Goal: Task Accomplishment & Management: Use online tool/utility

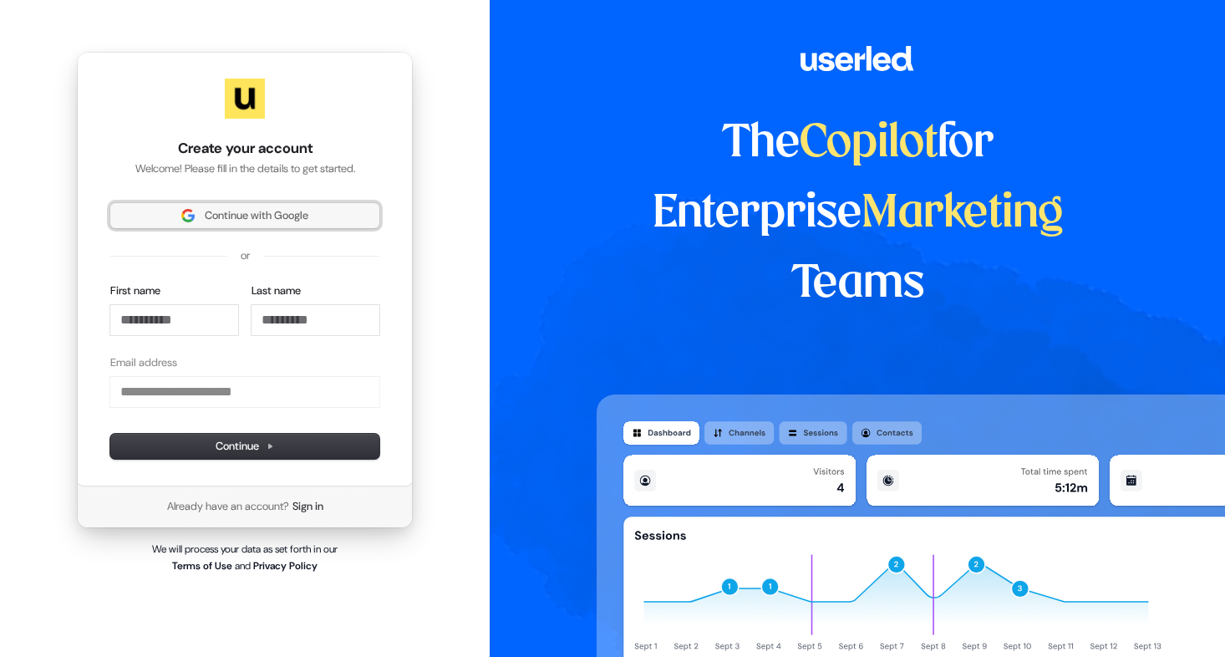
click at [329, 223] on span "Continue with Google" at bounding box center [244, 215] width 249 height 15
type input "**********"
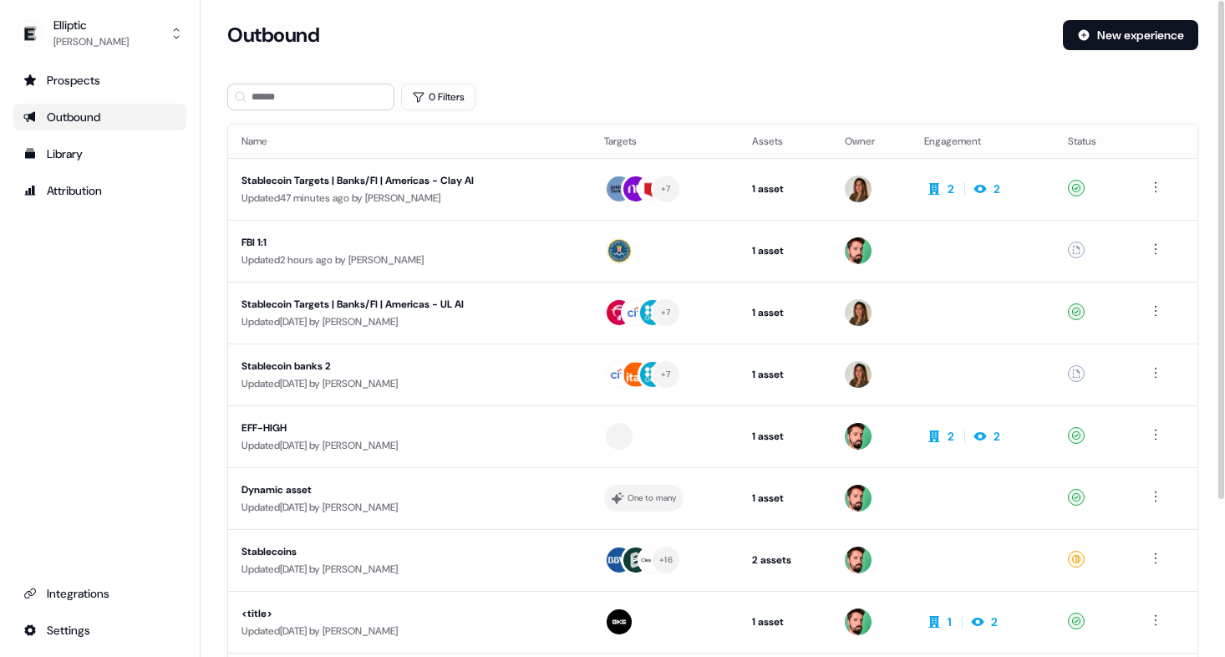
click at [708, 72] on section "Loading... Outbound New experience 0 Filters Name Targets Assets Owner Engageme…" at bounding box center [713, 442] width 1024 height 844
click at [277, 62] on div "Outbound New experience" at bounding box center [712, 45] width 971 height 50
click at [800, 23] on div "Outbound" at bounding box center [638, 35] width 822 height 30
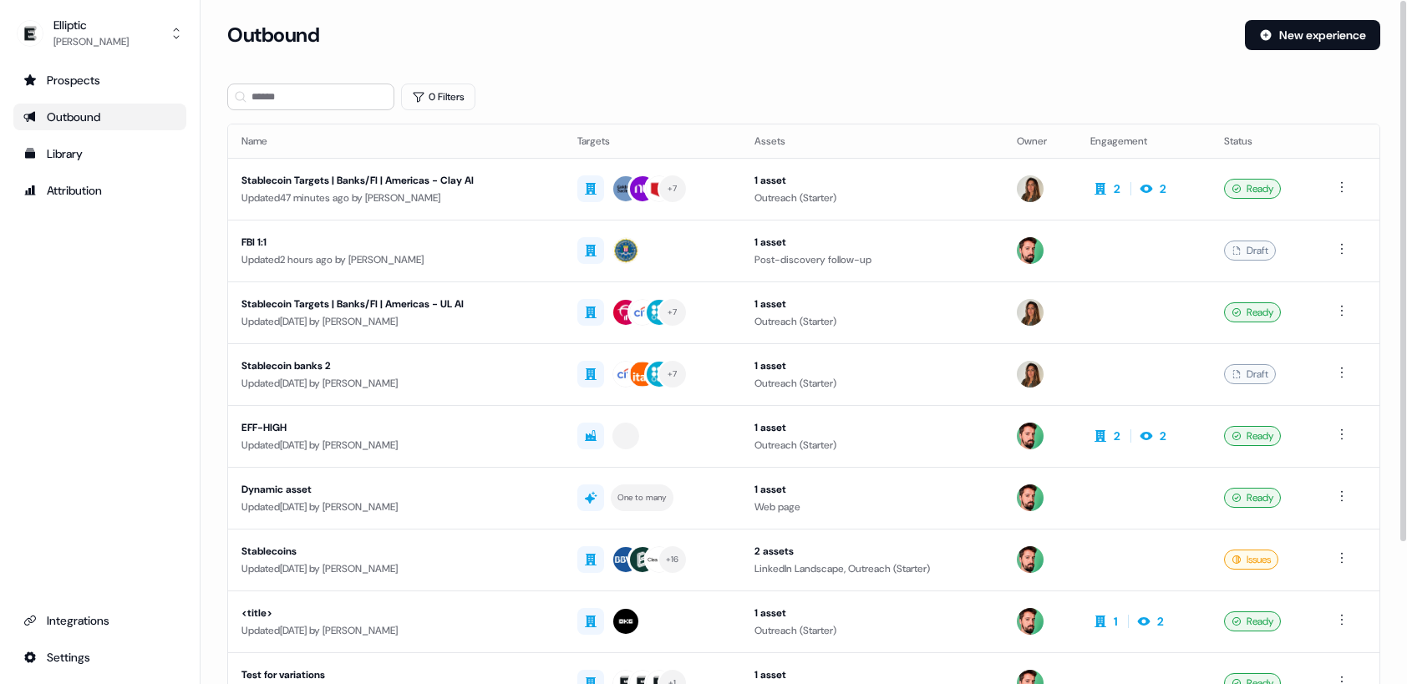
click at [554, 39] on div "Outbound" at bounding box center [729, 35] width 1004 height 30
click at [532, 44] on div "Outbound" at bounding box center [729, 35] width 1004 height 30
click at [969, 92] on div "0 Filters" at bounding box center [803, 97] width 1153 height 27
